Goal: Task Accomplishment & Management: Use online tool/utility

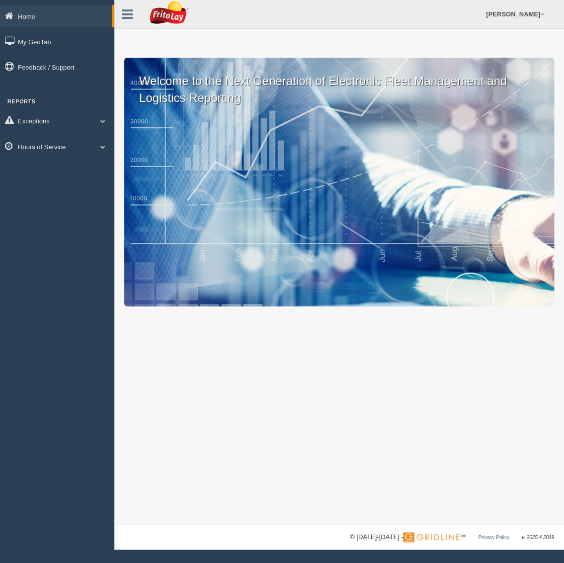
click at [42, 145] on link "Hours of Service" at bounding box center [57, 146] width 114 height 22
click at [78, 164] on link "HOS Explanation Reports" at bounding box center [65, 170] width 94 height 18
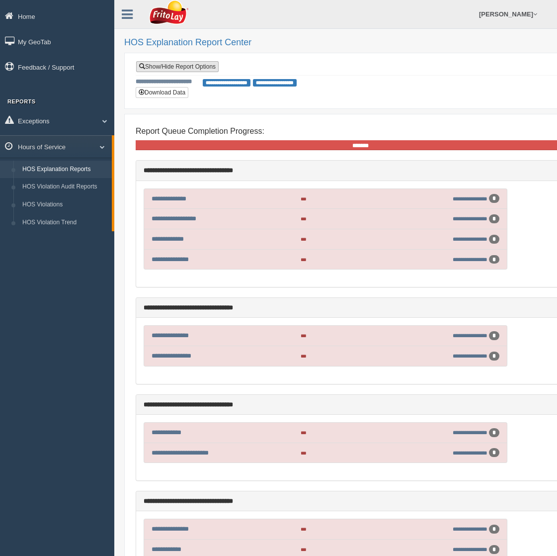
click at [192, 66] on link "Show/Hide Report Options" at bounding box center [177, 66] width 82 height 11
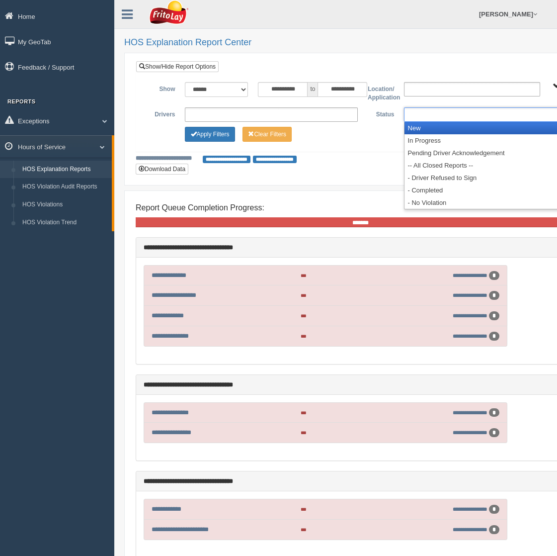
click at [414, 111] on ul at bounding box center [490, 114] width 173 height 14
click at [426, 125] on li "New" at bounding box center [491, 128] width 172 height 12
click at [426, 126] on li "In Progress" at bounding box center [491, 128] width 172 height 12
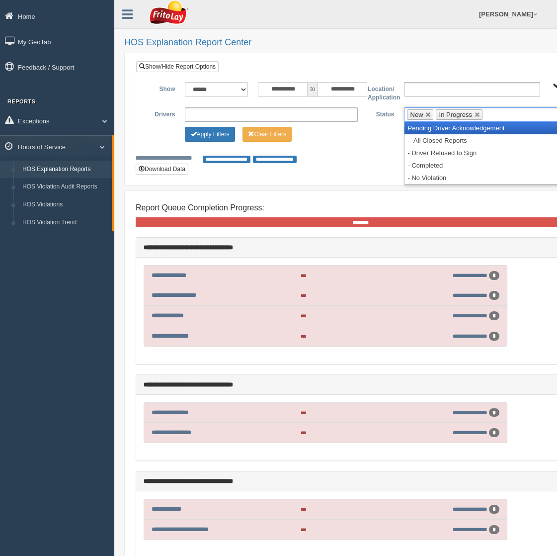
click at [426, 126] on li "Pending Driver Acknowledgement" at bounding box center [491, 128] width 172 height 12
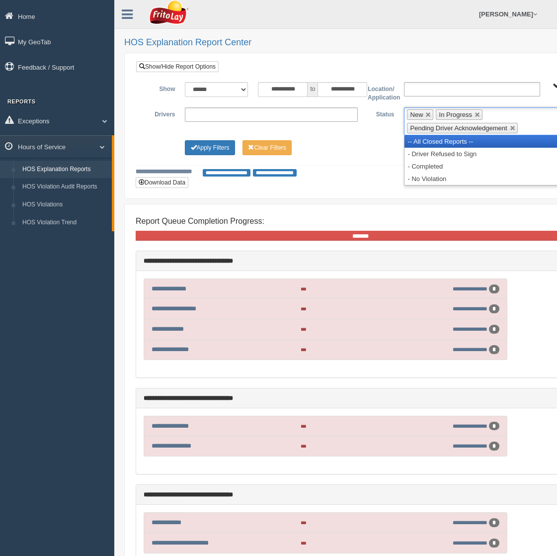
click at [424, 139] on li "-- All Closed Reports --" at bounding box center [491, 141] width 172 height 12
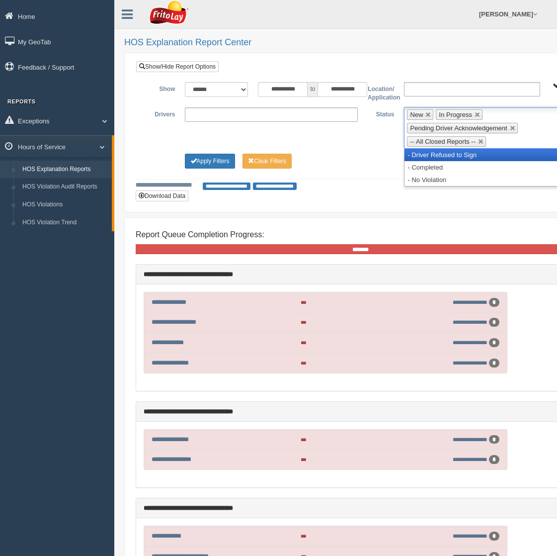
click at [426, 150] on li "- Driver Refused to Sign" at bounding box center [491, 155] width 172 height 12
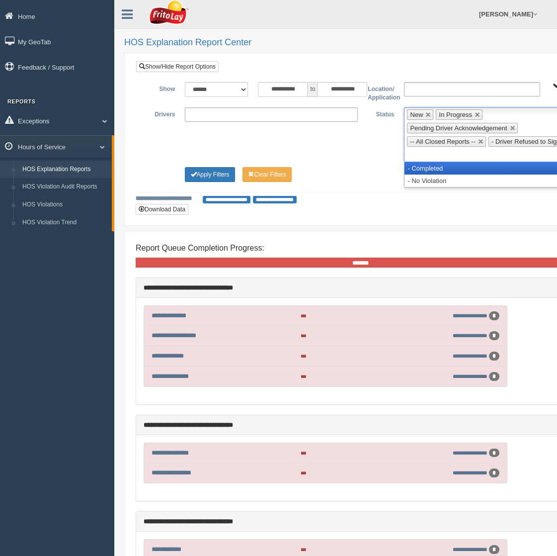
click at [423, 165] on li "- Completed" at bounding box center [491, 168] width 172 height 12
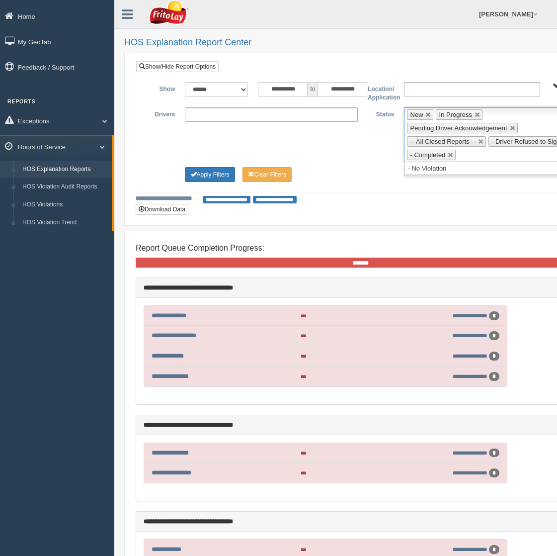
click at [235, 110] on ul "**********" at bounding box center [271, 114] width 173 height 14
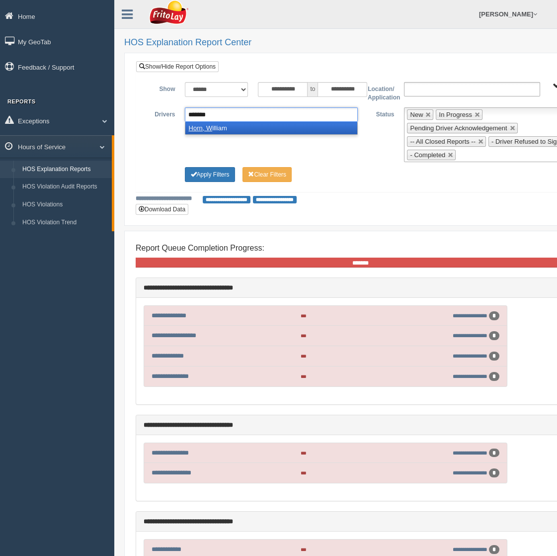
type input "*******"
click at [251, 129] on li "Horn, W [GEOGRAPHIC_DATA]" at bounding box center [271, 128] width 172 height 12
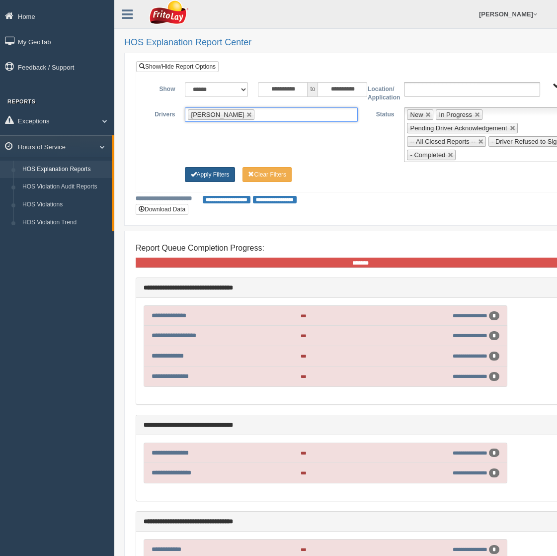
drag, startPoint x: 209, startPoint y: 171, endPoint x: 218, endPoint y: 183, distance: 15.3
click at [209, 171] on button "Apply Filters" at bounding box center [210, 174] width 50 height 15
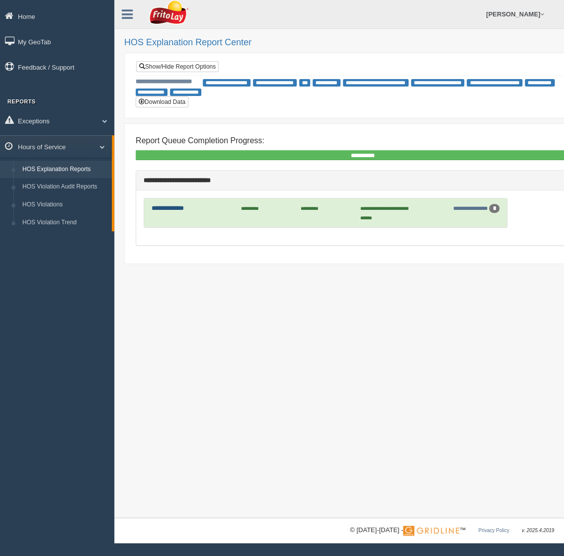
drag, startPoint x: 171, startPoint y: 206, endPoint x: 175, endPoint y: 213, distance: 8.0
click at [171, 206] on link "**********" at bounding box center [168, 208] width 32 height 6
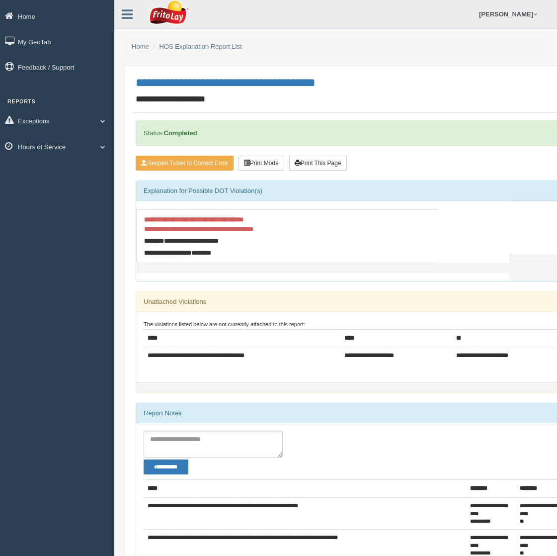
drag, startPoint x: 82, startPoint y: 377, endPoint x: 71, endPoint y: 375, distance: 11.7
click at [81, 378] on div "Home My GeoTab Feedback / Support Reports Exceptions Critical Engine Events Cri…" at bounding box center [57, 278] width 114 height 556
